Goal: Find specific page/section: Find specific page/section

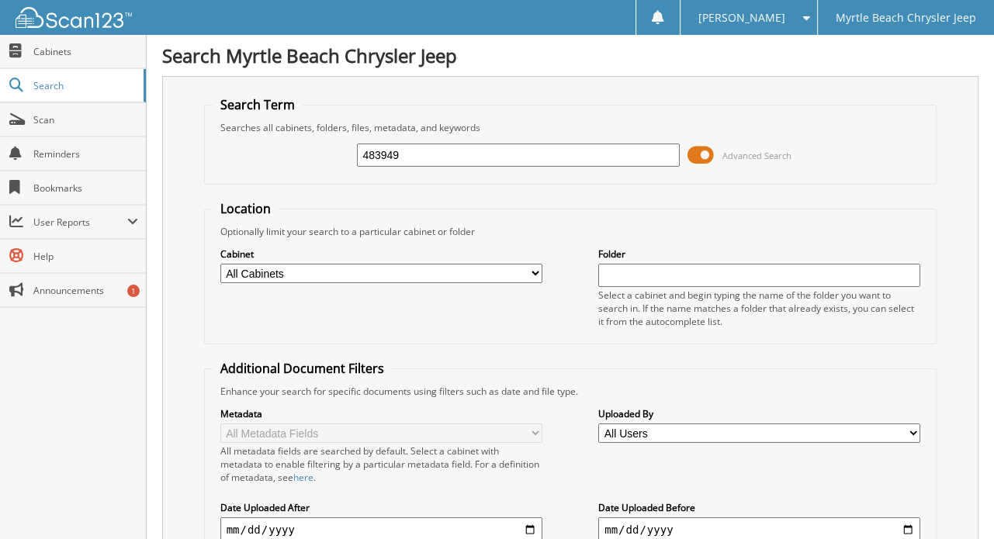
type input "483949"
click at [466, 148] on input "483949" at bounding box center [518, 155] width 322 height 23
type input "4"
type input "483780"
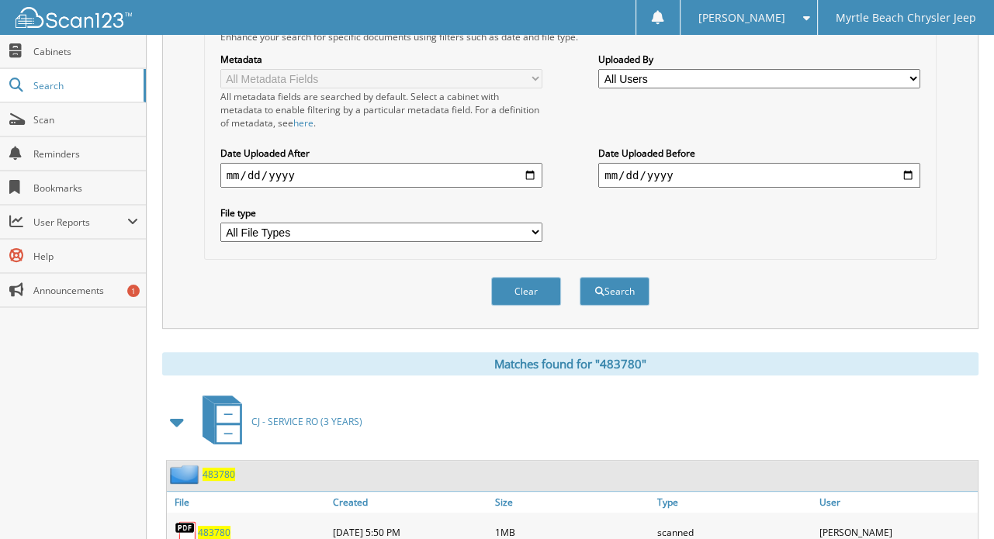
scroll to position [397, 0]
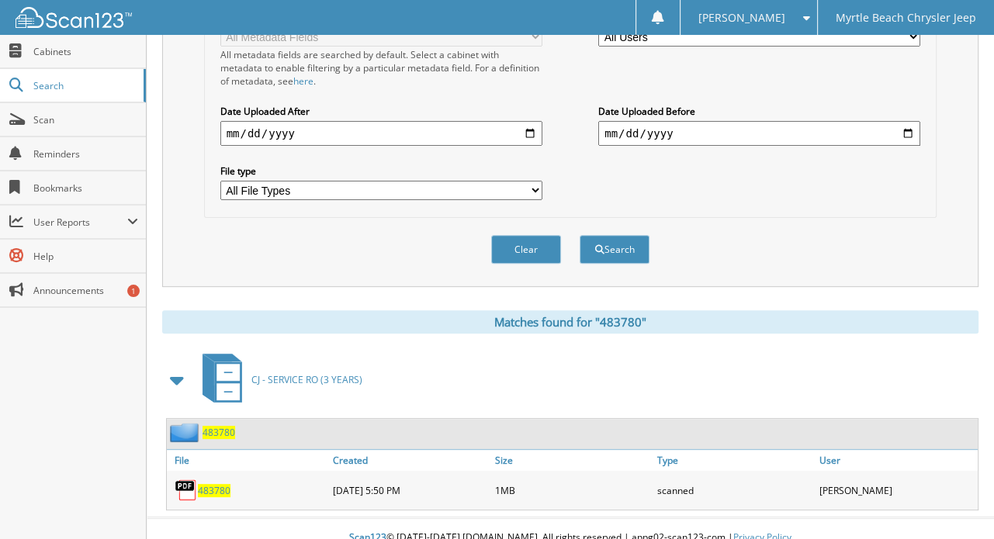
click at [208, 484] on span "483780" at bounding box center [214, 490] width 33 height 13
